Goal: Transaction & Acquisition: Purchase product/service

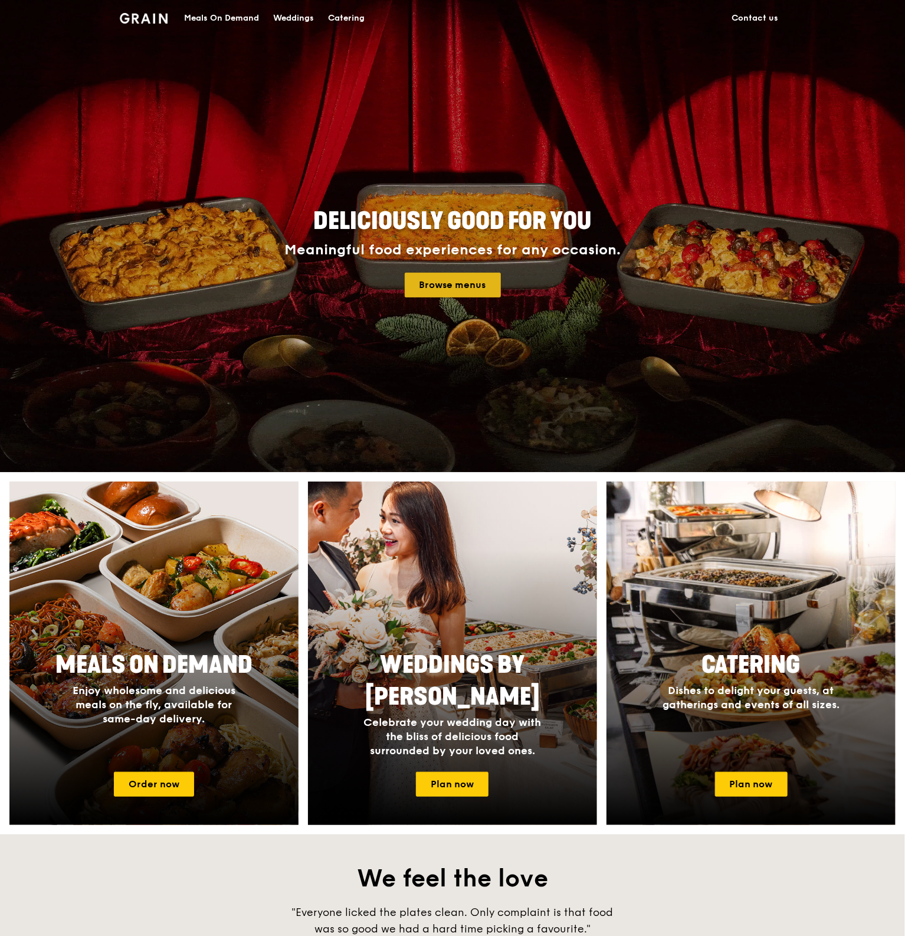
click at [444, 290] on link "Browse menus" at bounding box center [453, 285] width 96 height 25
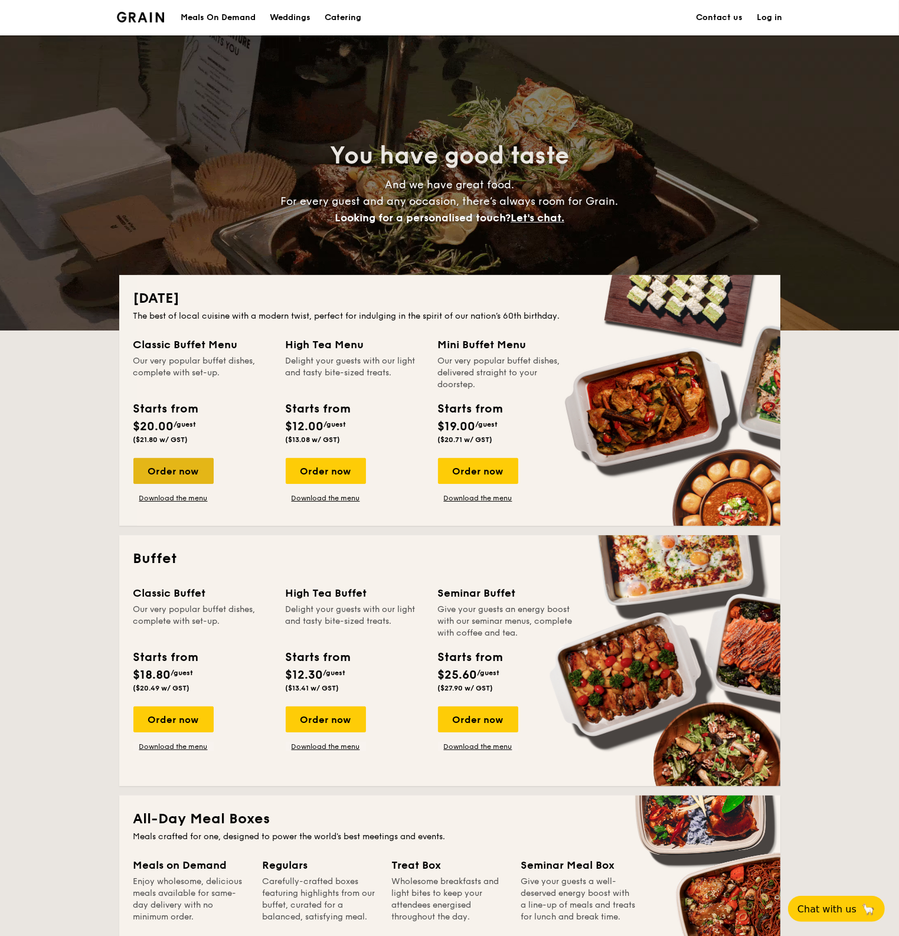
click at [163, 473] on div "Order now" at bounding box center [173, 471] width 80 height 26
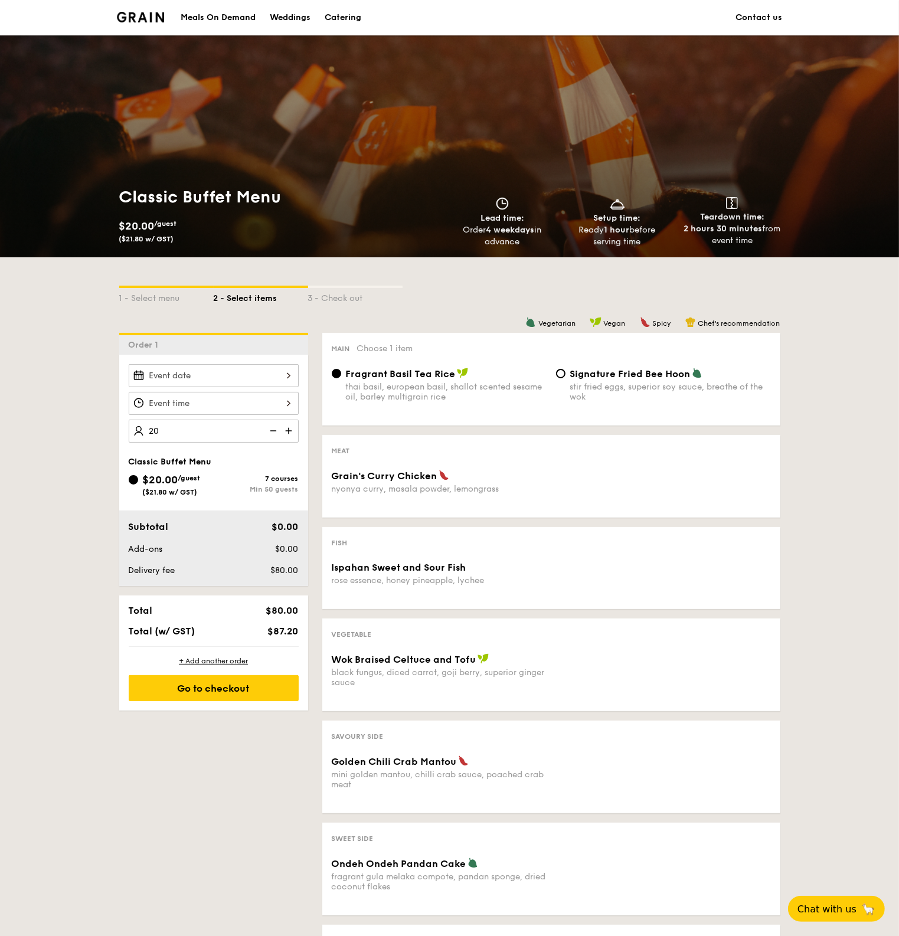
type input "50 guests"
click at [557, 478] on div "Grain's Curry Chicken nyonya curry, masala powder, lemongrass" at bounding box center [551, 489] width 449 height 38
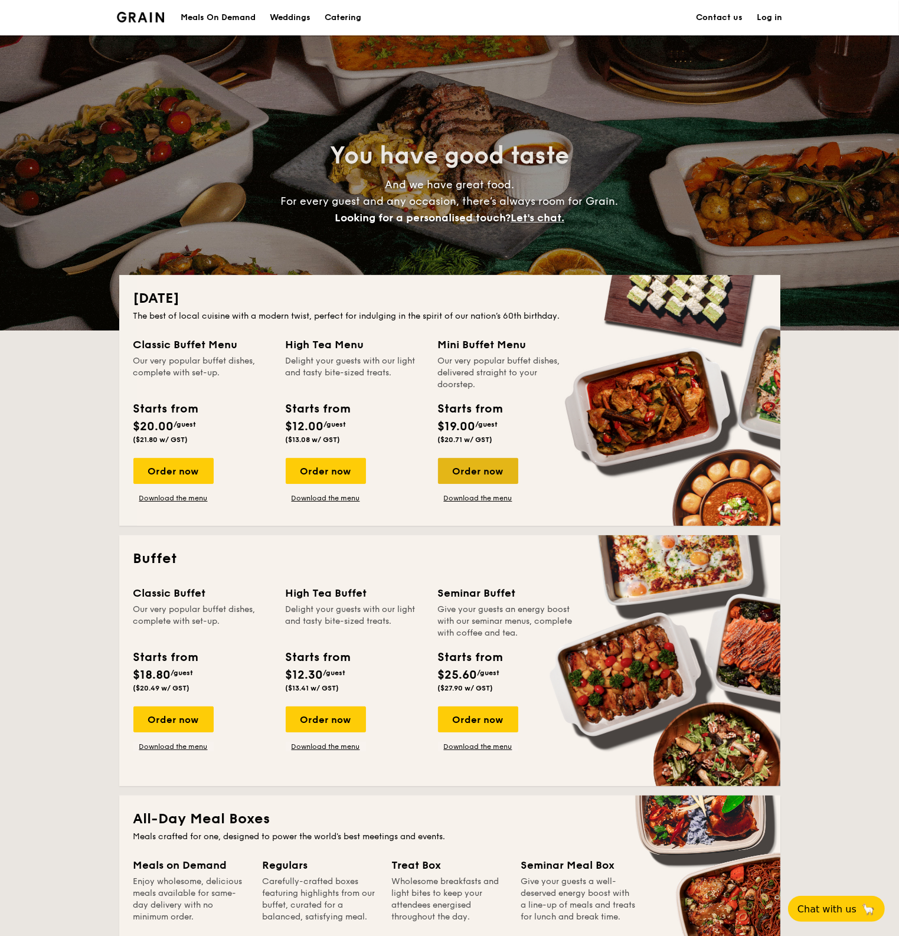
click at [473, 462] on div "Order now" at bounding box center [478, 471] width 80 height 26
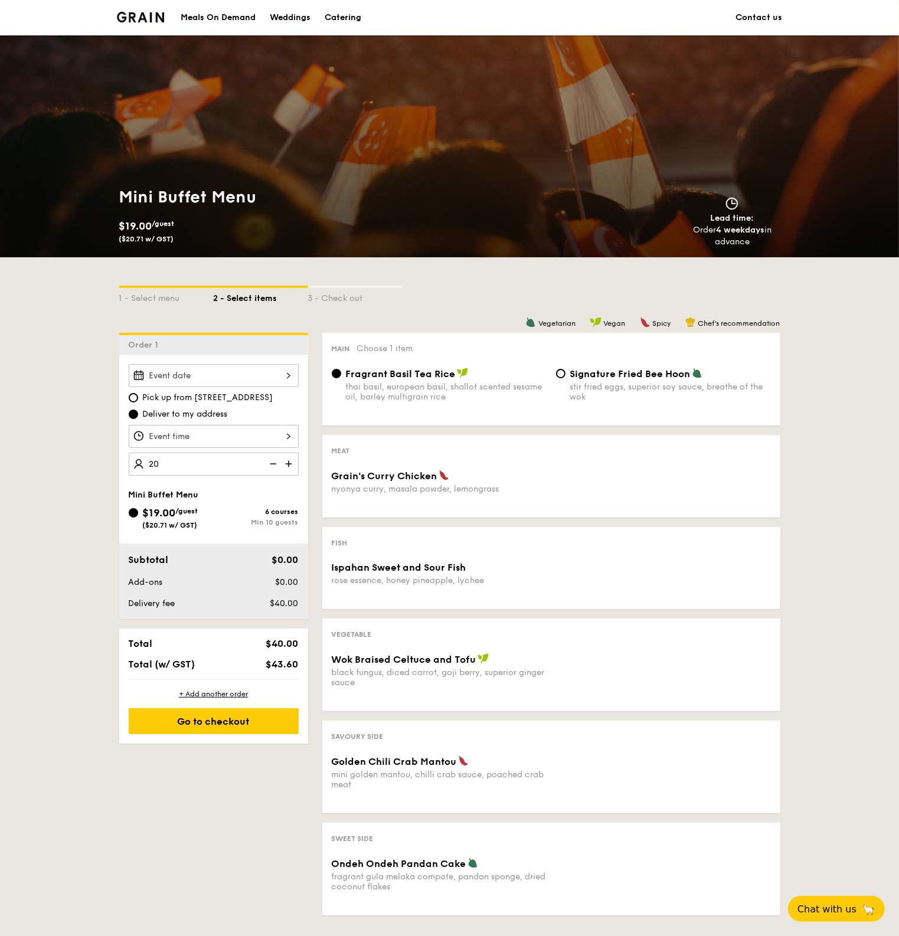
type input "20 guests"
click at [590, 483] on div "Grain's Curry Chicken nyonya curry, masala powder, lemongrass" at bounding box center [551, 489] width 449 height 38
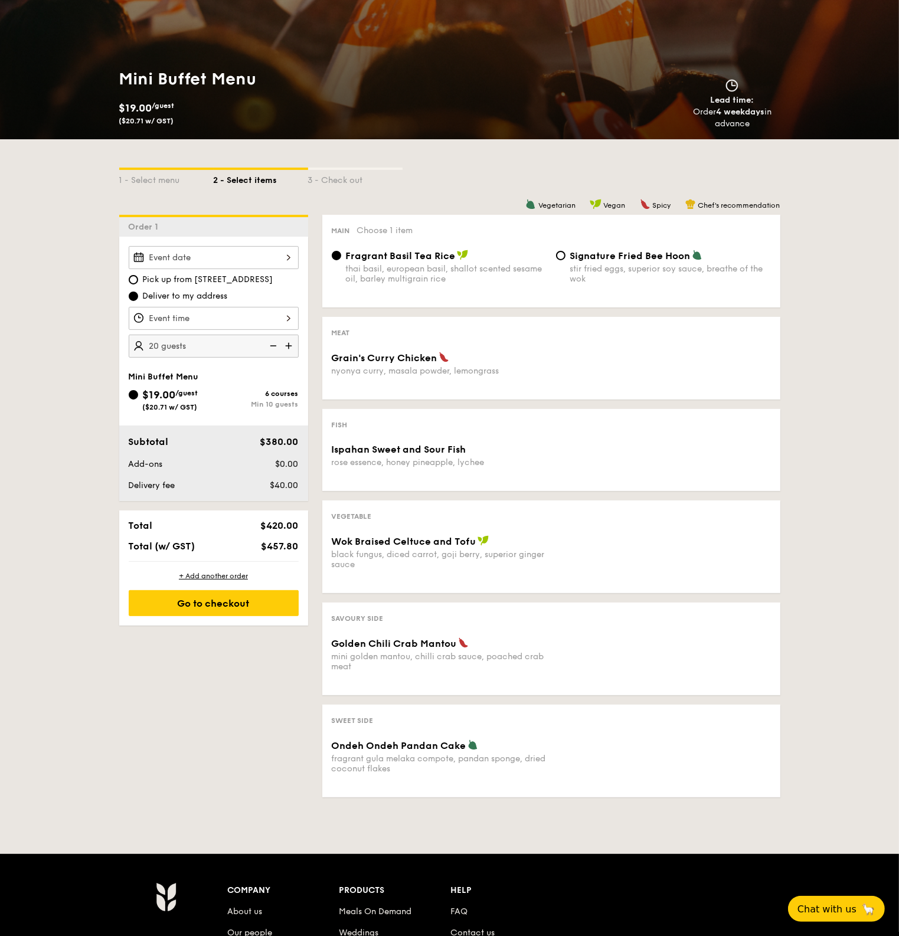
scroll to position [59, 0]
